Goal: Navigation & Orientation: Go to known website

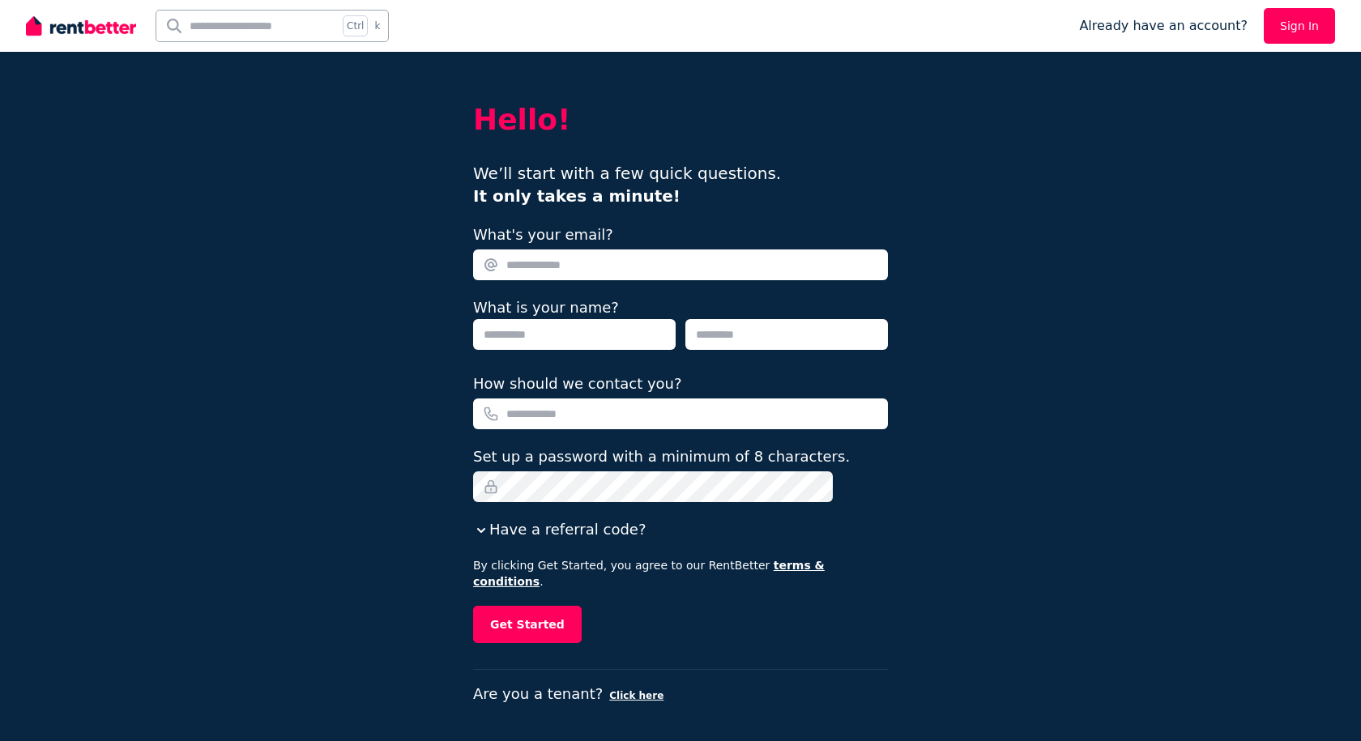
click at [80, 37] on img at bounding box center [81, 26] width 110 height 24
